Goal: Information Seeking & Learning: Learn about a topic

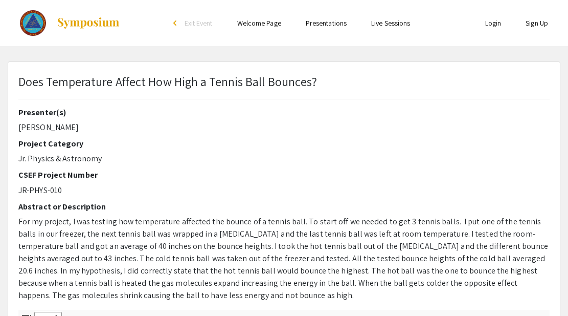
select select "custom"
type input "0"
select select "custom"
type input "1"
select select "auto"
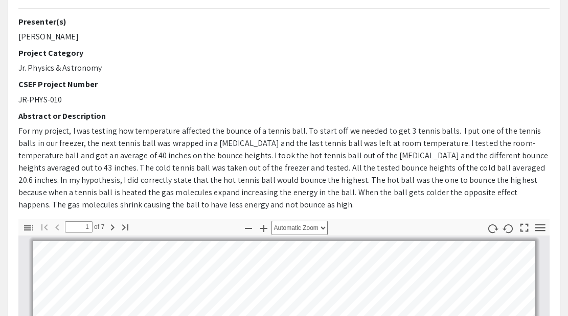
scroll to position [100, 0]
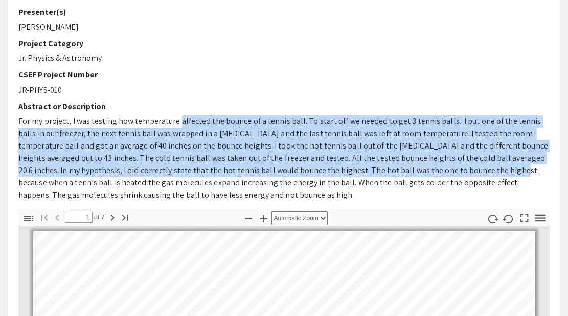
drag, startPoint x: 175, startPoint y: 118, endPoint x: 423, endPoint y: 170, distance: 253.4
click at [423, 170] on span "For my project, I was testing how temperature affected the bounce of a tennis b…" at bounding box center [283, 158] width 530 height 84
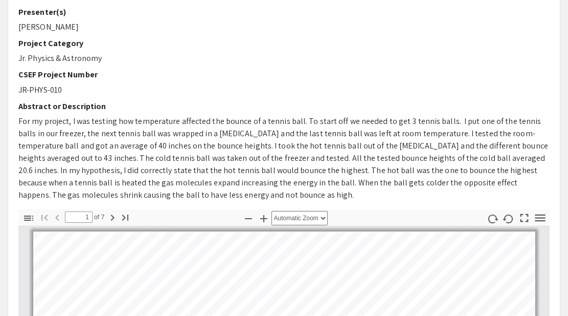
click at [390, 202] on div "Presenter(s) [PERSON_NAME] Project Category Jr. Physics & Astronomy CSEF Projec…" at bounding box center [283, 108] width 531 height 202
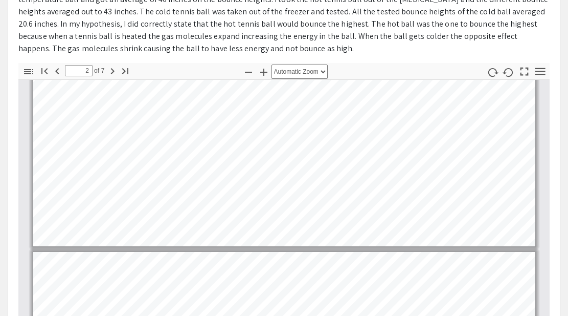
scroll to position [8, 0]
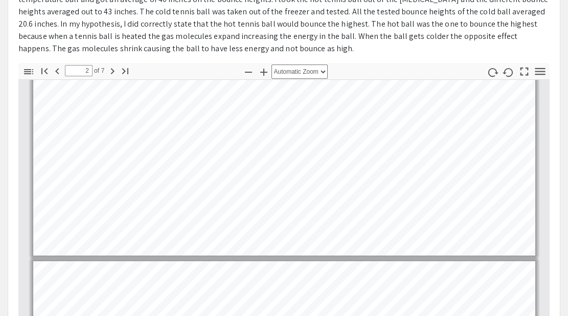
type input "1"
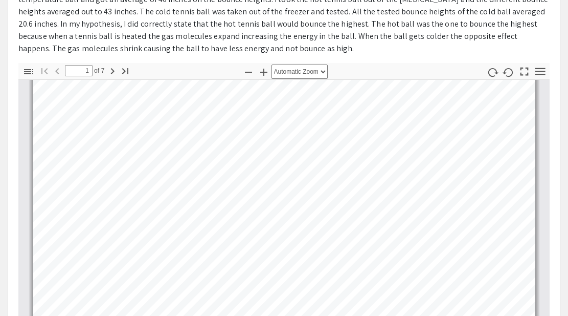
scroll to position [0, 0]
